Goal: Task Accomplishment & Management: Manage account settings

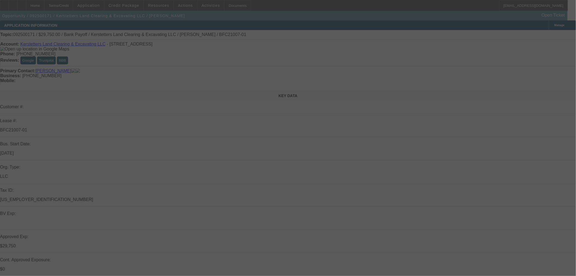
select select "0.15"
select select "2"
select select "0"
select select "6"
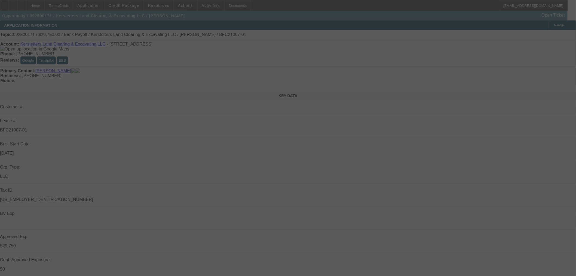
select select "0.15"
select select "2"
select select "0"
select select "6"
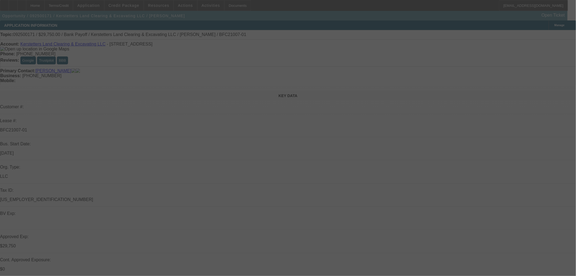
select select "0.15"
select select "2"
select select "0"
select select "6"
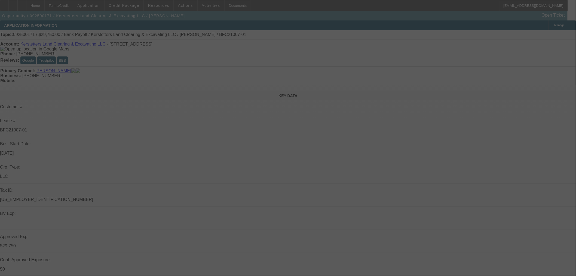
select select "0.15"
select select "2"
select select "0"
select select "6"
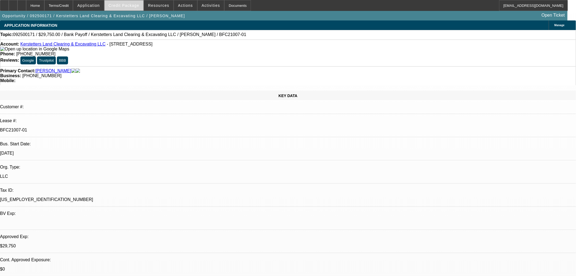
click at [127, 5] on span "Credit Package" at bounding box center [124, 5] width 31 height 4
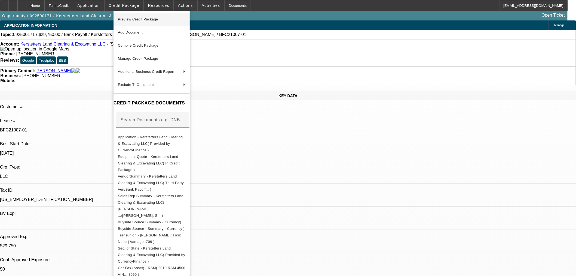
click at [140, 20] on span "Preview Credit Package" at bounding box center [138, 19] width 40 height 4
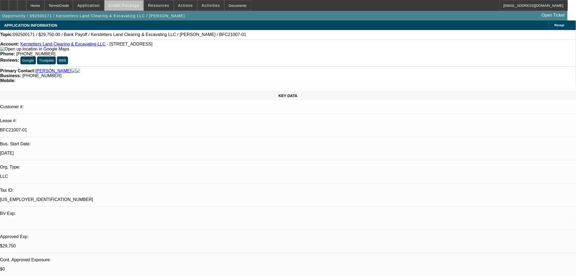
click at [138, 6] on span "Credit Package" at bounding box center [124, 5] width 31 height 4
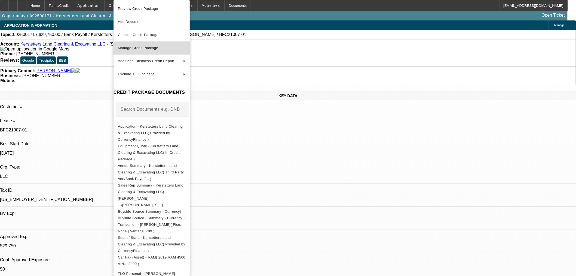
click at [175, 46] on span "Manage Credit Package" at bounding box center [152, 48] width 68 height 7
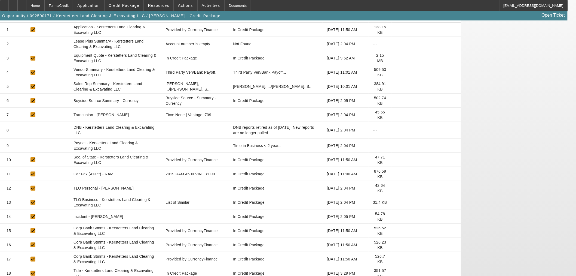
scroll to position [151, 0]
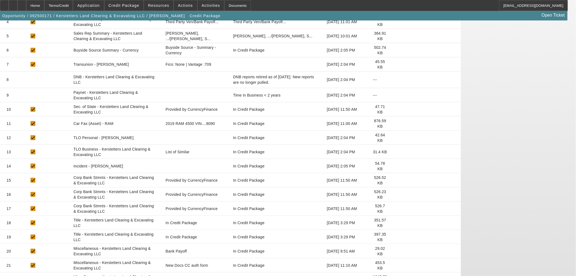
click at [396, 237] on icon at bounding box center [396, 237] width 0 height 0
click at [396, 222] on icon at bounding box center [396, 222] width 0 height 0
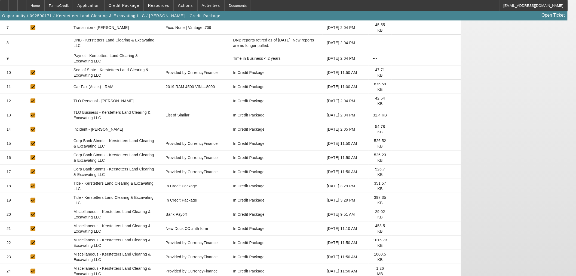
click at [396, 186] on icon at bounding box center [396, 186] width 0 height 0
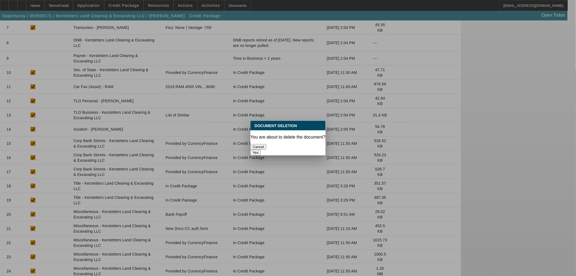
click at [261, 149] on button "Yes" at bounding box center [255, 152] width 10 height 6
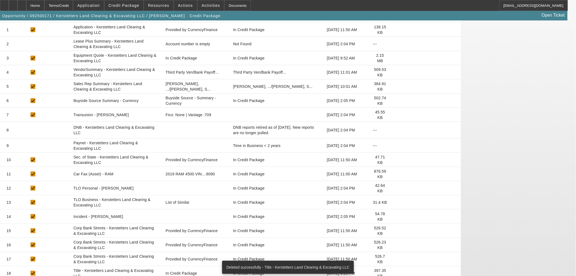
scroll to position [151, 0]
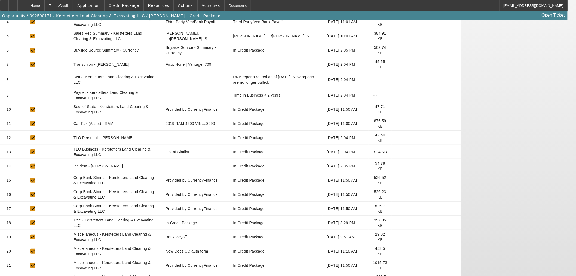
click at [396, 222] on icon at bounding box center [396, 222] width 0 height 0
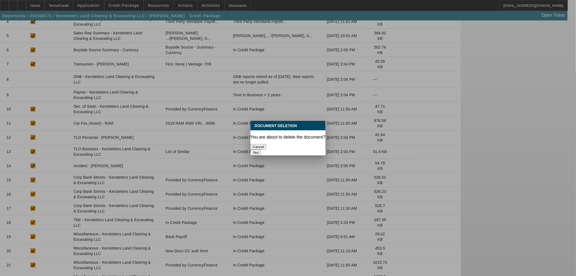
click at [261, 149] on button "Yes" at bounding box center [255, 152] width 10 height 6
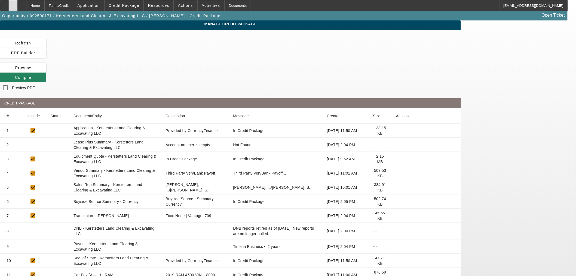
click at [13, 4] on icon at bounding box center [13, 4] width 0 height 0
drag, startPoint x: 20, startPoint y: 104, endPoint x: 28, endPoint y: 99, distance: 9.4
click at [20, 104] on app-manage-credit-package "Manage Credit Package Refresh PDF Builder [GEOGRAPHIC_DATA] Compile Preview PDF…" at bounding box center [288, 244] width 576 height 449
click at [31, 75] on span "Compile" at bounding box center [23, 77] width 16 height 4
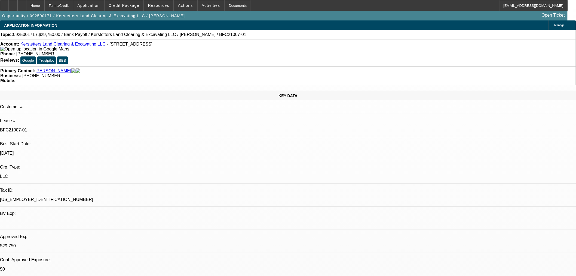
select select "0.15"
select select "2"
select select "0"
select select "6"
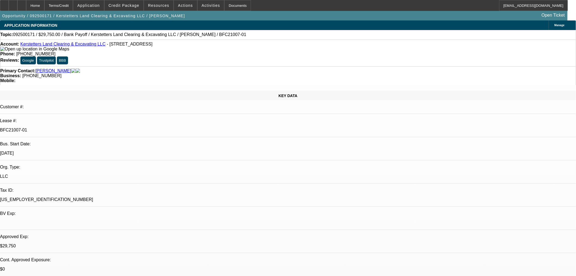
select select "0.15"
select select "2"
select select "0"
select select "6"
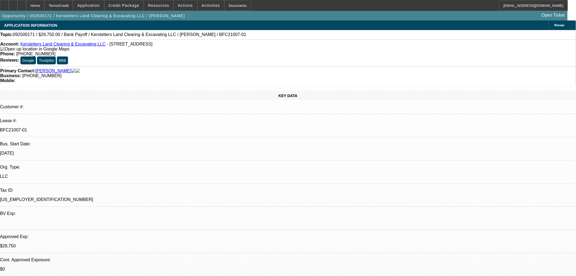
select select "0.15"
select select "2"
select select "0"
select select "6"
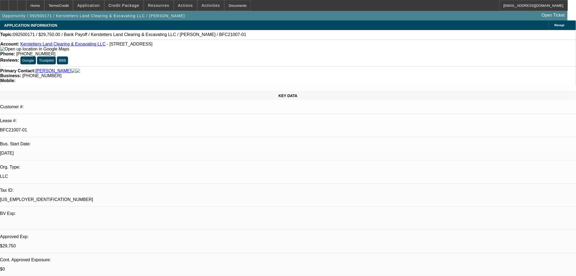
select select "0.15"
select select "2"
select select "0"
select select "6"
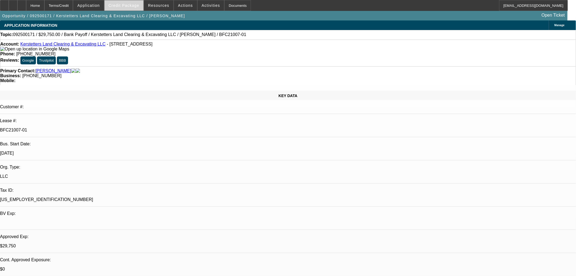
click at [130, 5] on span "Credit Package" at bounding box center [124, 5] width 31 height 4
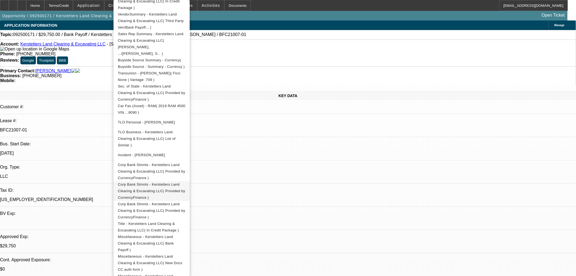
scroll to position [154, 0]
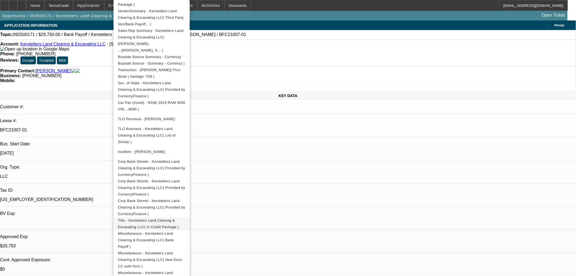
click at [185, 217] on span "Title - Kerstetters Land Clearing & Excavating LLC( In Credit Package )" at bounding box center [152, 223] width 68 height 13
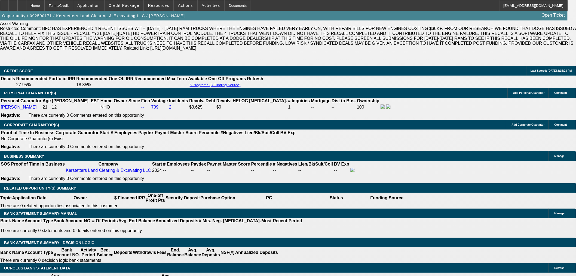
scroll to position [50, 0]
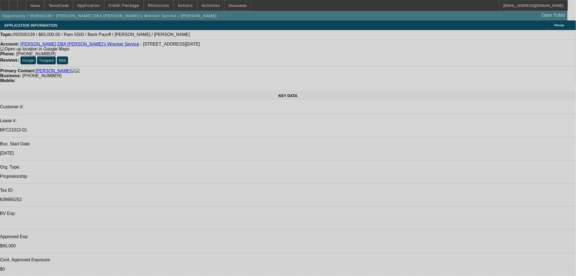
select select "0"
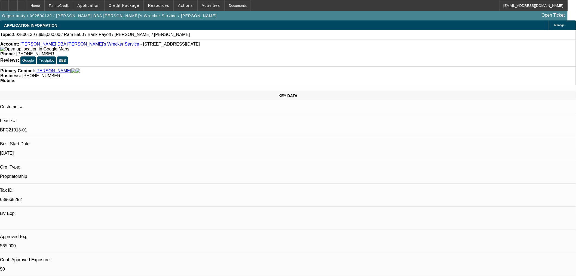
select select "0"
select select "6"
select select "0"
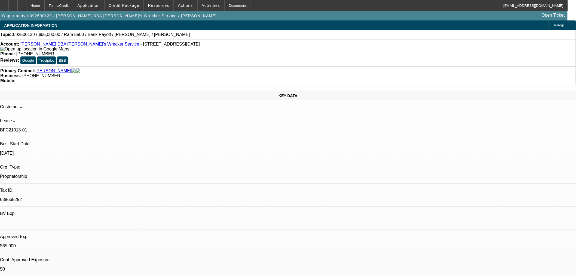
select select "6"
select select "0"
select select "6"
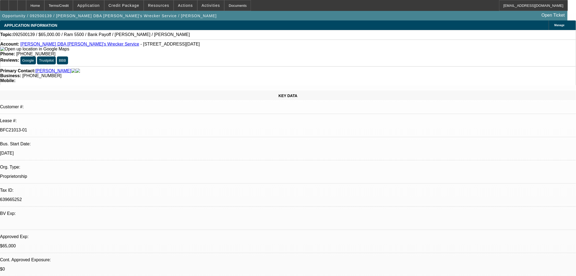
select select "0"
select select "6"
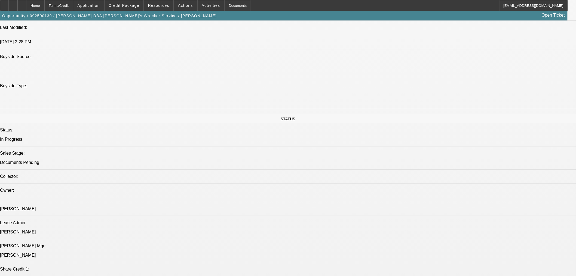
scroll to position [454, 0]
